Goal: Information Seeking & Learning: Understand process/instructions

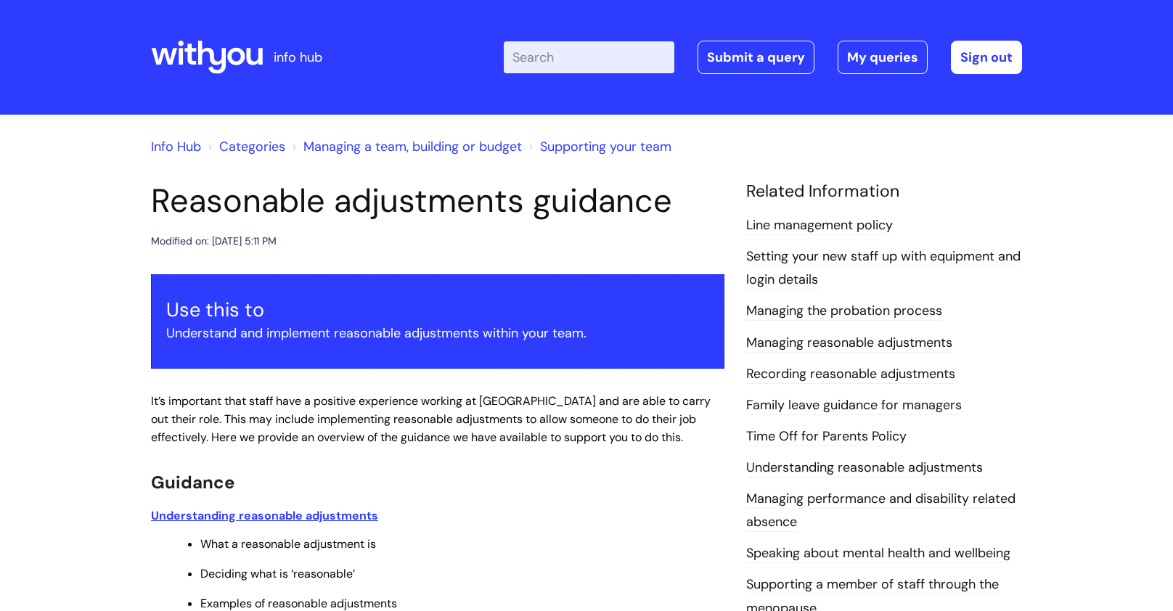
scroll to position [343, 0]
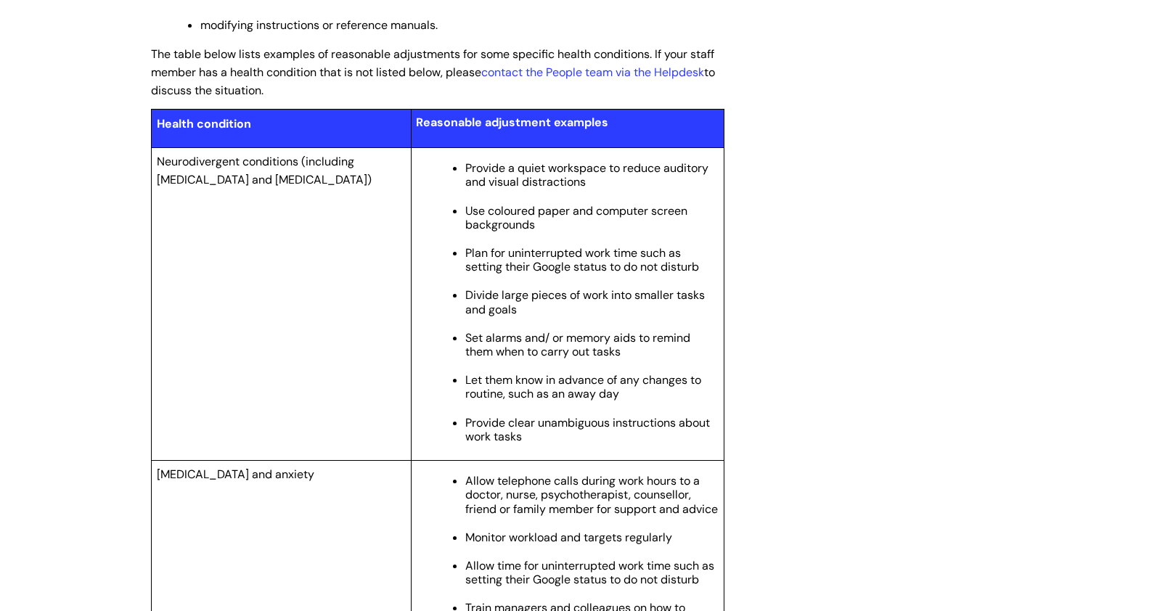
scroll to position [1459, 0]
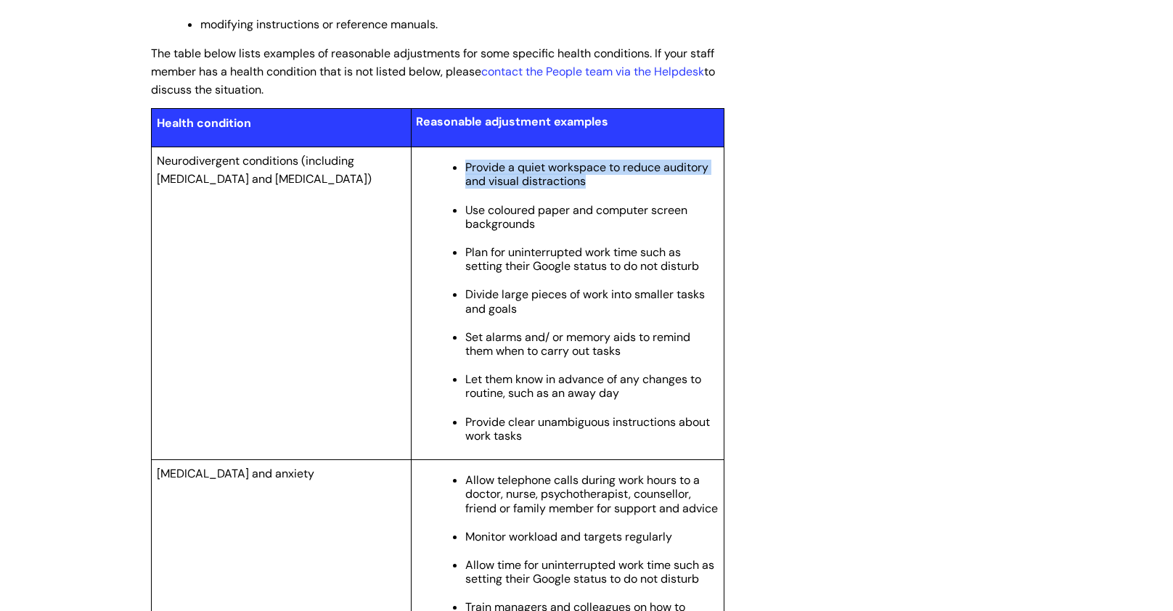
drag, startPoint x: 467, startPoint y: 168, endPoint x: 565, endPoint y: 198, distance: 102.4
click at [565, 198] on ul "Provide a quiet workspace to reduce auditory and visual distractions Use colour…" at bounding box center [574, 299] width 288 height 285
copy span "Provide a quiet workspace to reduce auditory and visual distractions"
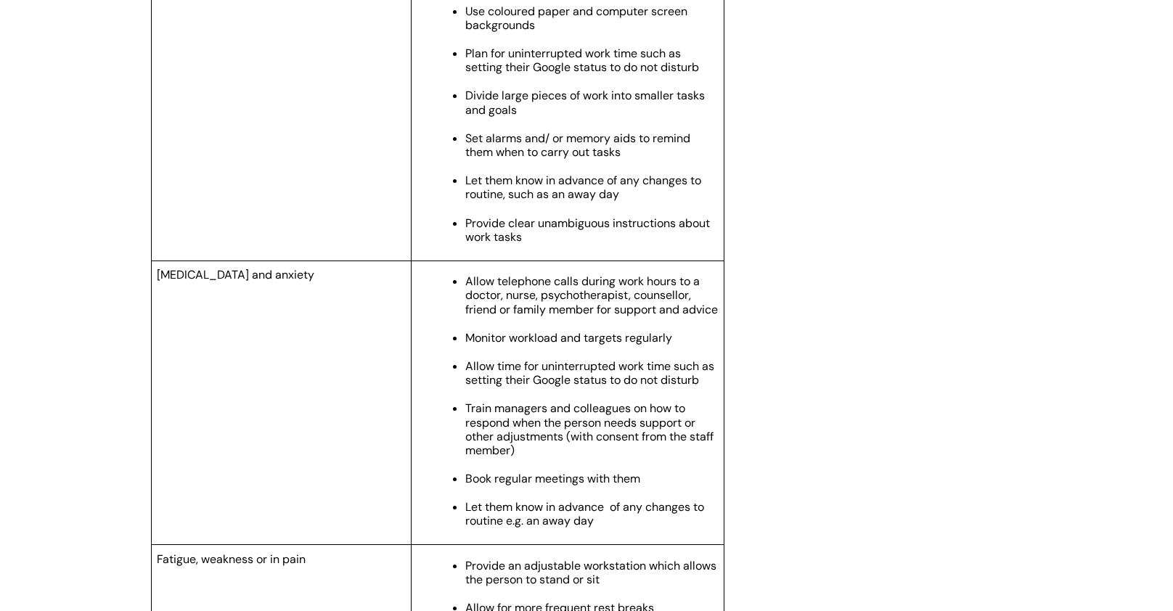
scroll to position [1653, 0]
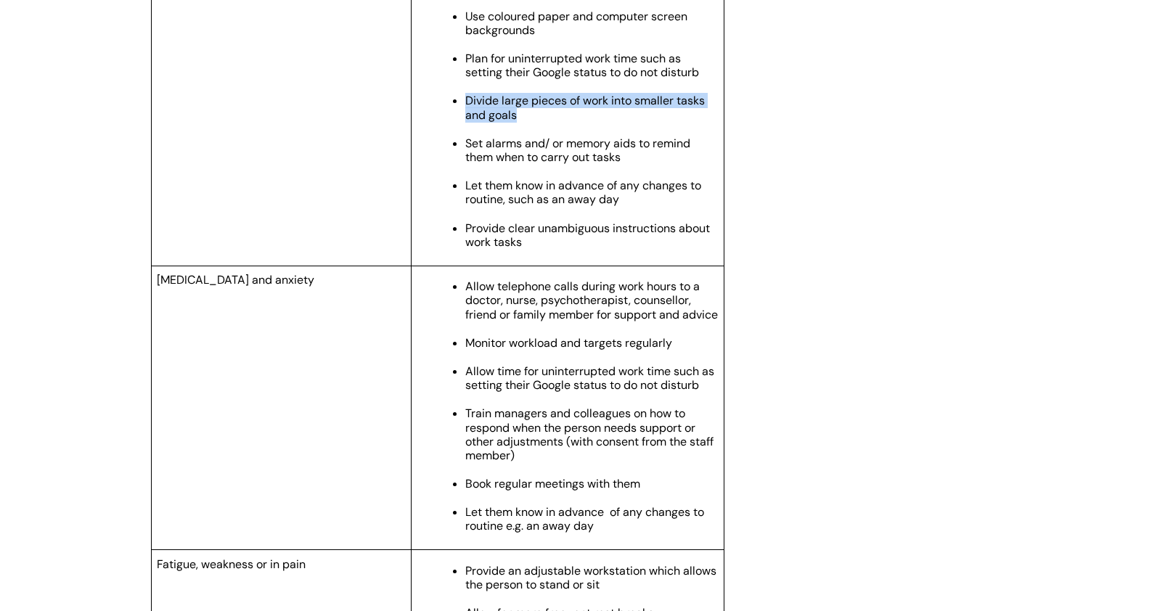
drag, startPoint x: 466, startPoint y: 106, endPoint x: 515, endPoint y: 127, distance: 53.6
click at [515, 122] on span "Divide large pieces of work into smaller tasks and goals" at bounding box center [584, 107] width 239 height 29
copy span "Divide large pieces of work into smaller tasks and goals"
click at [515, 163] on span "Set alarms and/ or memory aids to remind them when to carry out tasks" at bounding box center [577, 150] width 225 height 29
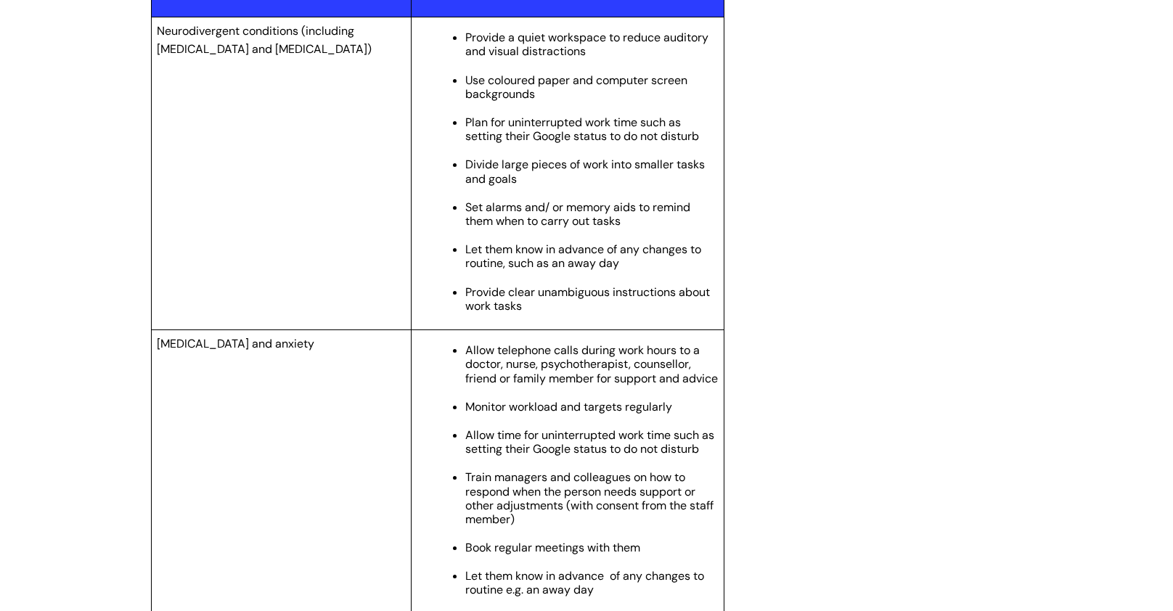
scroll to position [1585, 0]
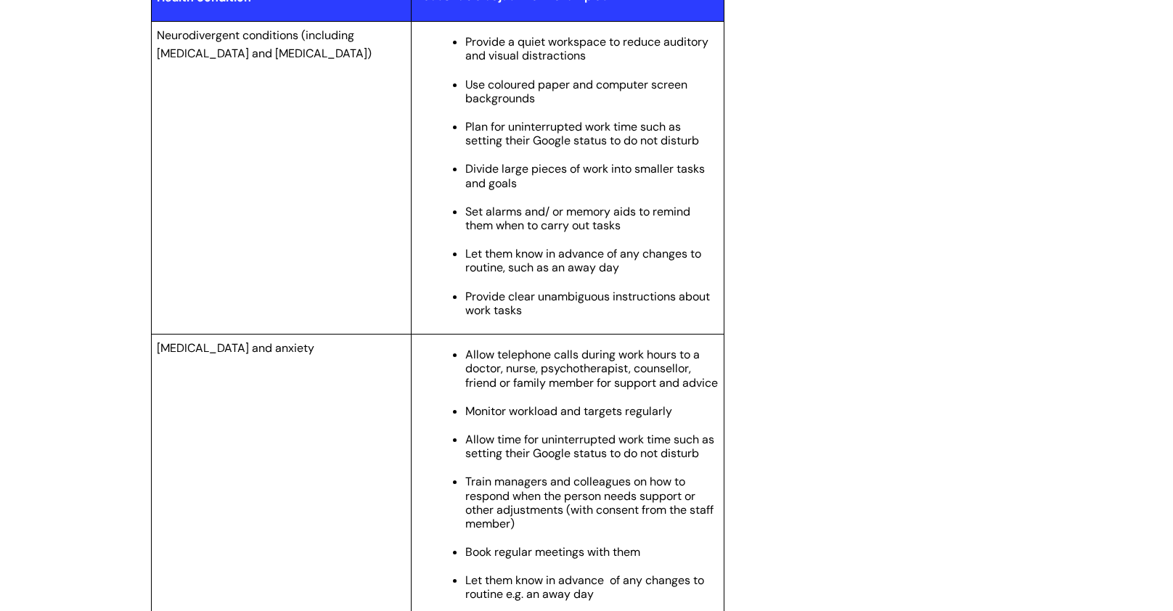
click at [544, 270] on span "Let them know in advance of any changes to routine, such as an away day" at bounding box center [583, 260] width 236 height 29
drag, startPoint x: 617, startPoint y: 276, endPoint x: 515, endPoint y: 256, distance: 103.6
click at [515, 256] on span "Let them know in advance of any changes to routine, such as an away day" at bounding box center [583, 260] width 236 height 29
copy span "know in advance of any changes to routine, such as an away day"
click at [512, 332] on td "Provide a quiet workspace to reduce auditory and visual distractions Use colour…" at bounding box center [567, 177] width 313 height 313
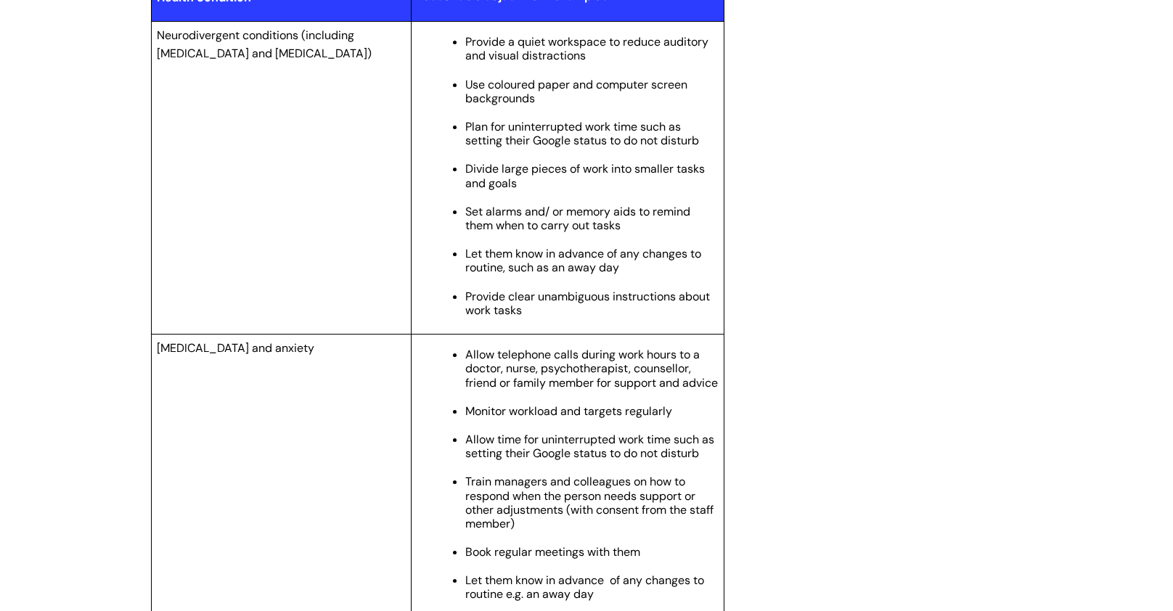
click at [518, 318] on span "Provide clear unambiguous instructions about work tasks" at bounding box center [587, 303] width 245 height 29
click at [509, 308] on span "Provide clear unambiguous instructions about work tasks" at bounding box center [587, 303] width 245 height 29
drag, startPoint x: 461, startPoint y: 299, endPoint x: 523, endPoint y: 320, distance: 65.9
click at [523, 317] on ul "Provide a quiet workspace to reduce auditory and visual distractions Use colour…" at bounding box center [574, 174] width 288 height 285
